Goal: Task Accomplishment & Management: Complete application form

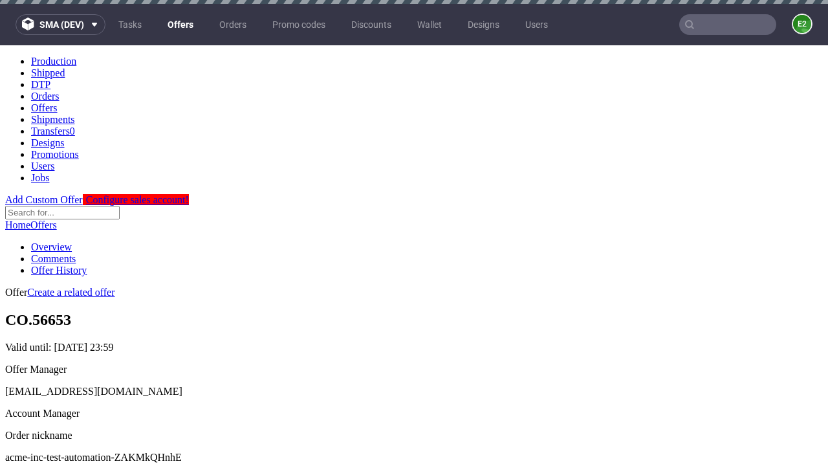
scroll to position [4, 0]
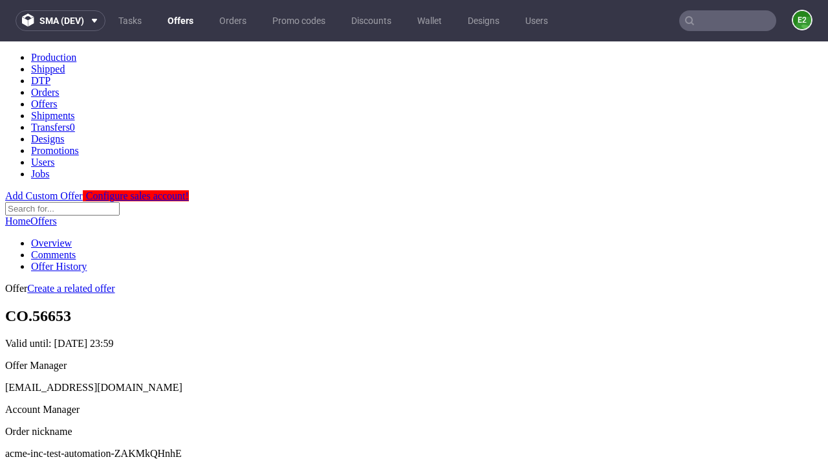
scroll to position [128, 0]
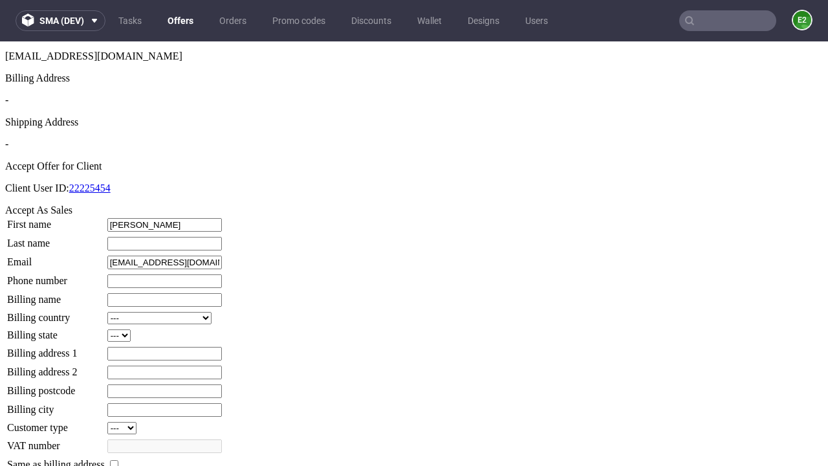
type input "Robert"
type input "Beier-Mertz"
type input "1509813888"
type input "Christiana79"
select select "13"
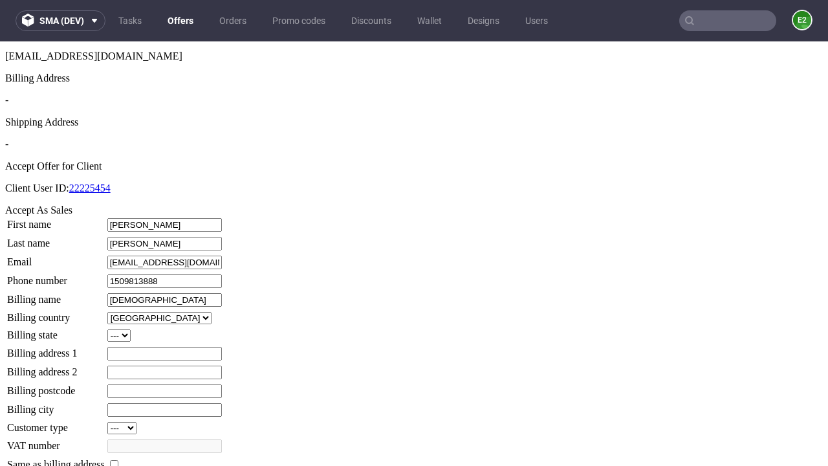
select select "132"
type input "Christiana79"
type input "886 Batz Avenue"
type input "BC84 2XZ"
type input "North Zieme End"
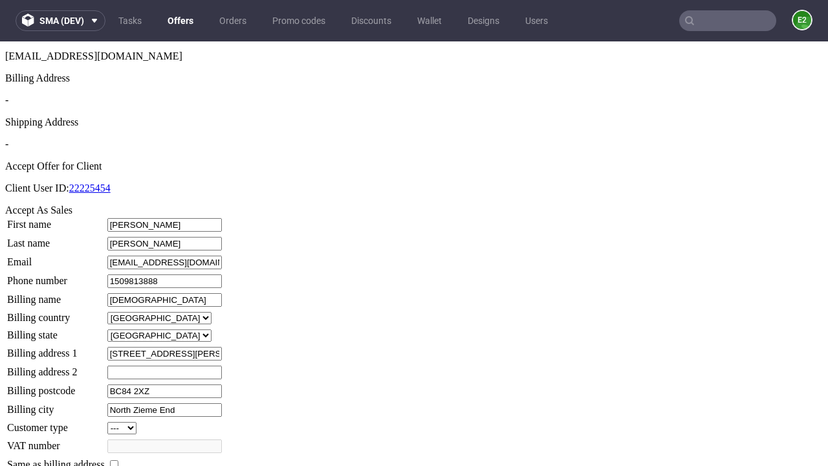
click at [118, 460] on input "checkbox" at bounding box center [114, 464] width 8 height 8
checkbox input "true"
type input "Christiana79"
select select "13"
type input "886 Batz Avenue"
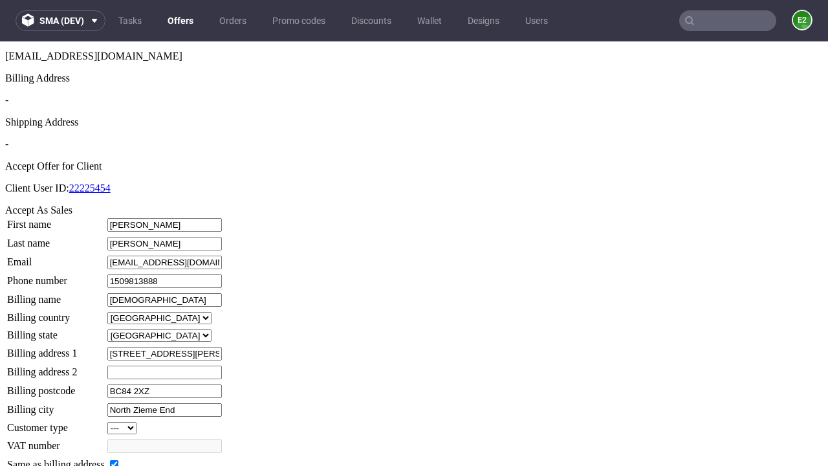
type input "BC84 2XZ"
type input "North Zieme End"
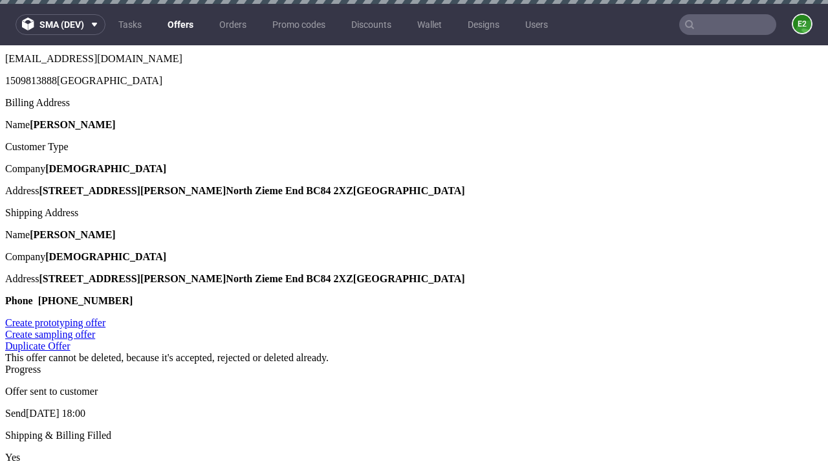
scroll to position [0, 0]
